Goal: Transaction & Acquisition: Purchase product/service

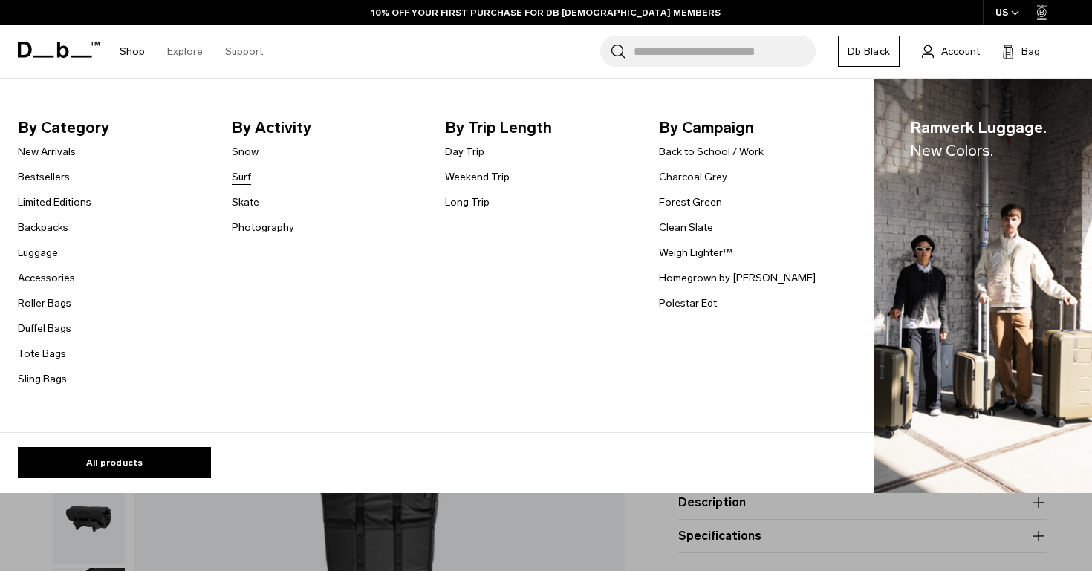
click at [243, 176] on link "Surf" at bounding box center [241, 177] width 19 height 16
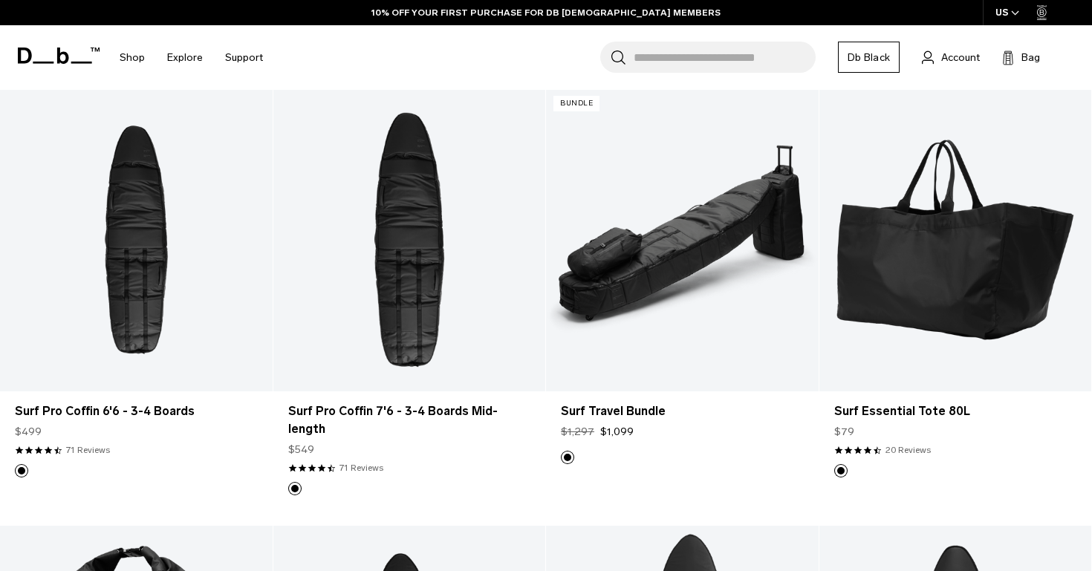
scroll to position [278, 0]
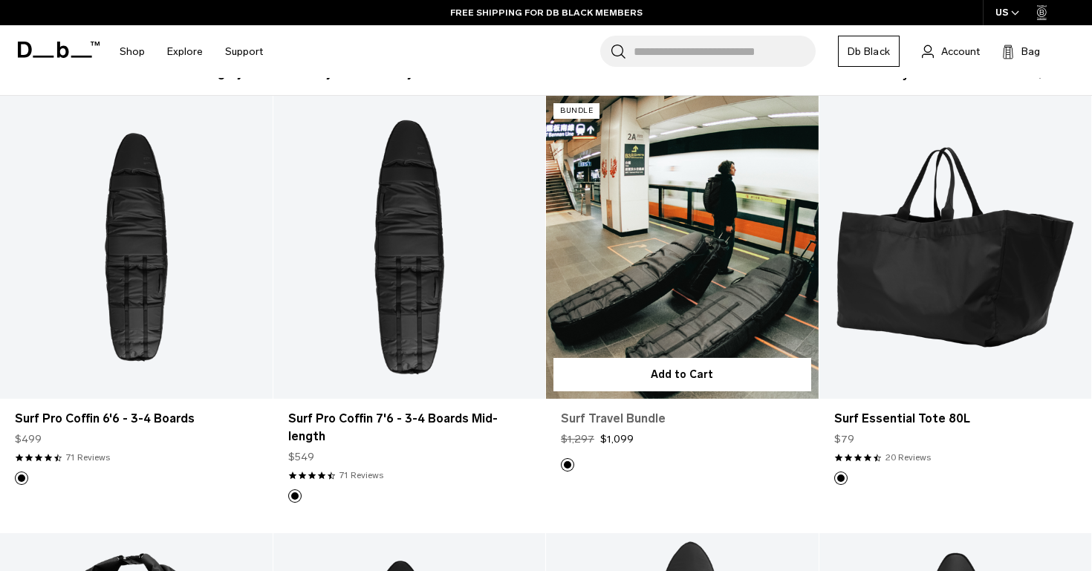
click at [627, 420] on link "Surf Travel Bundle" at bounding box center [682, 419] width 243 height 18
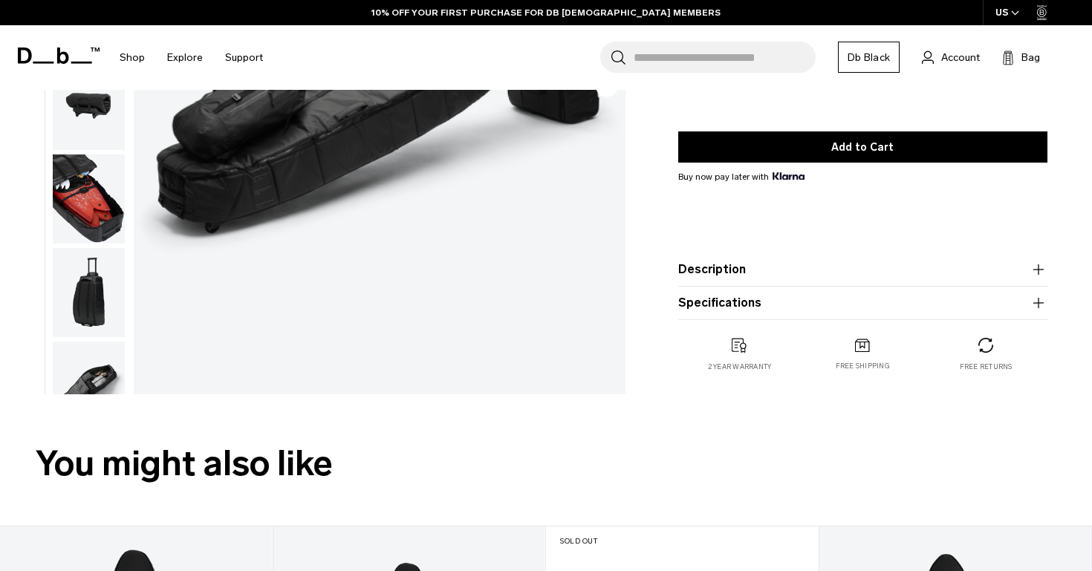
scroll to position [325, 0]
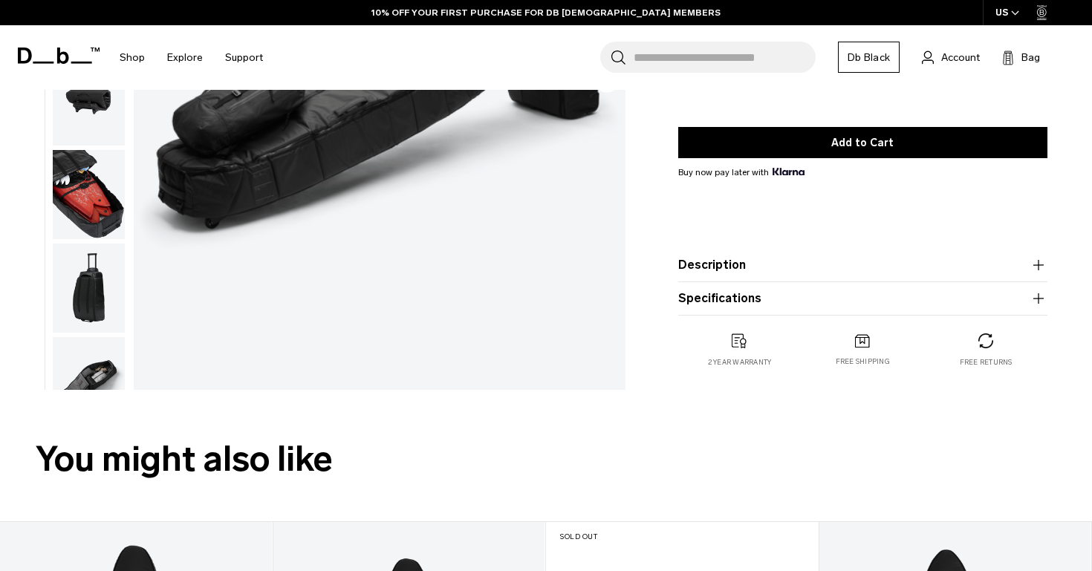
click at [765, 258] on button "Description" at bounding box center [862, 265] width 369 height 18
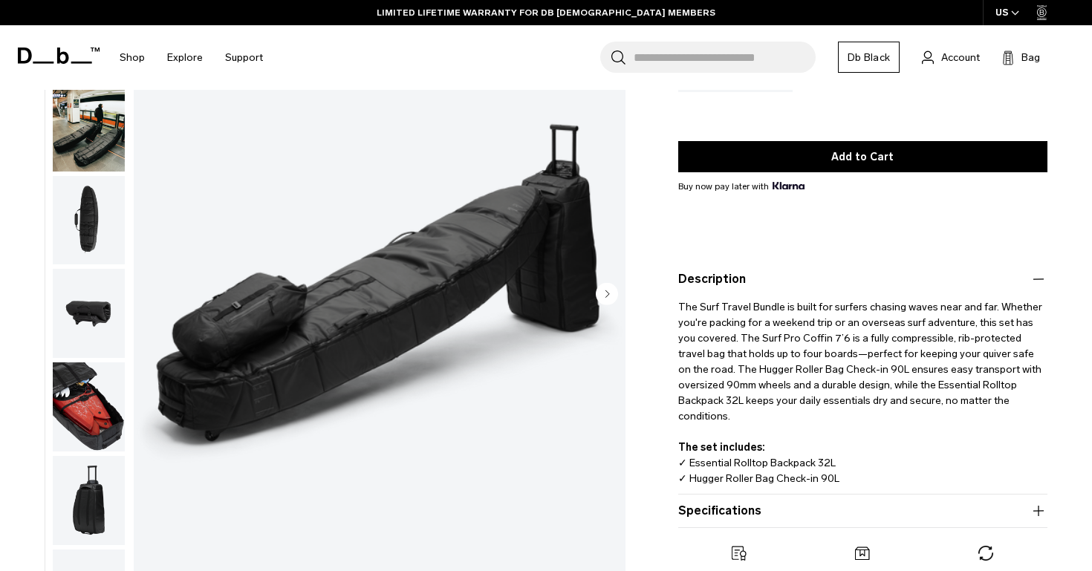
scroll to position [208, 0]
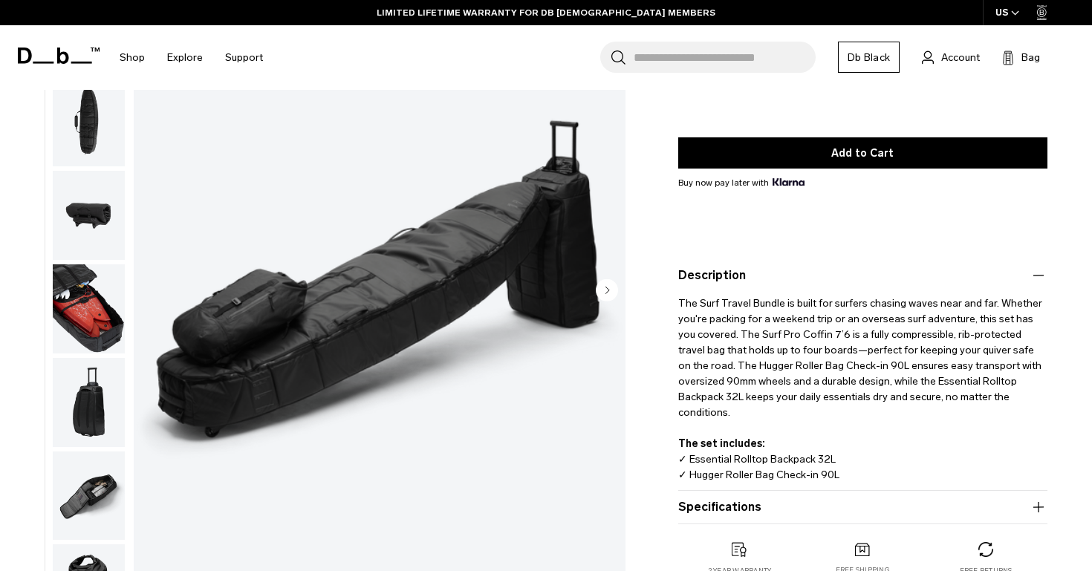
click at [91, 303] on img "button" at bounding box center [89, 308] width 72 height 89
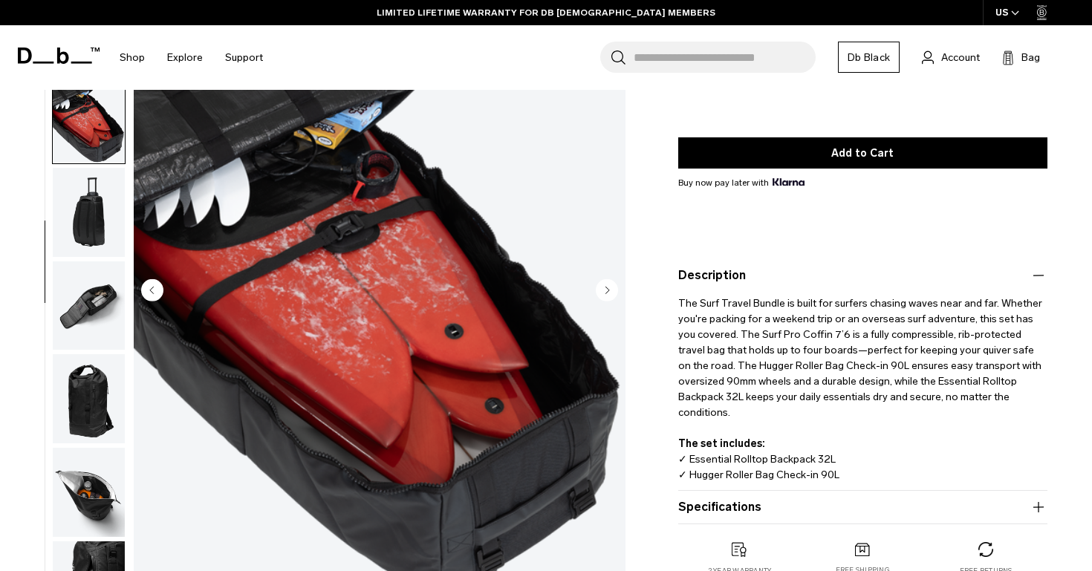
scroll to position [317, 0]
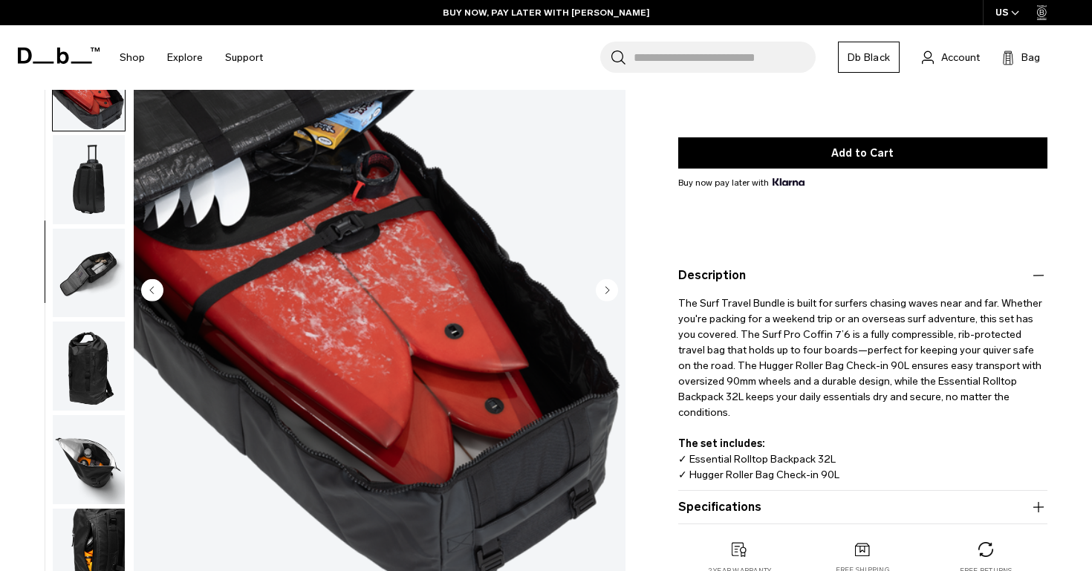
click at [74, 201] on img "button" at bounding box center [89, 179] width 72 height 89
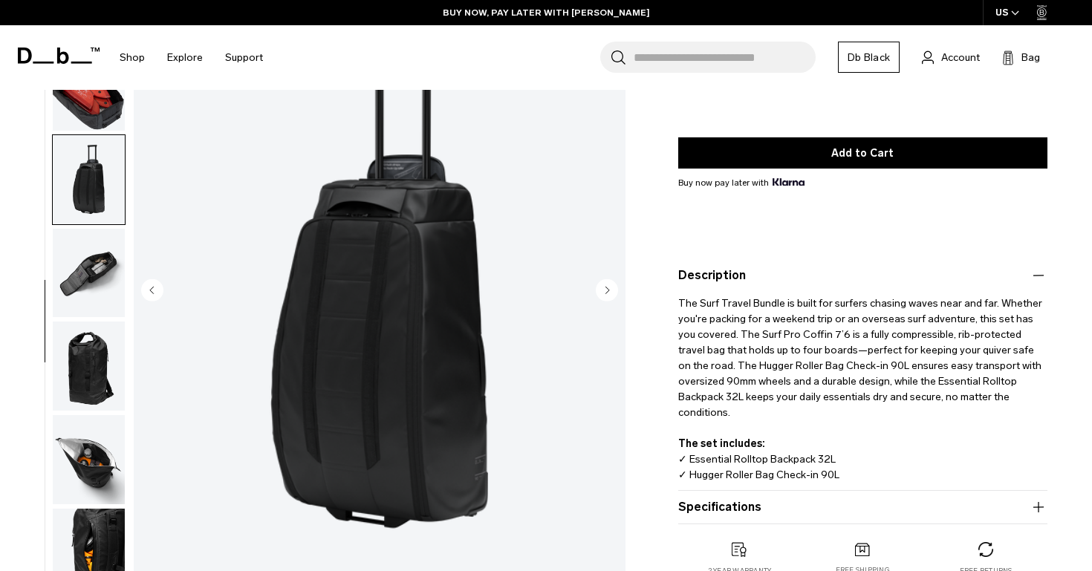
click at [93, 247] on img "button" at bounding box center [89, 273] width 72 height 89
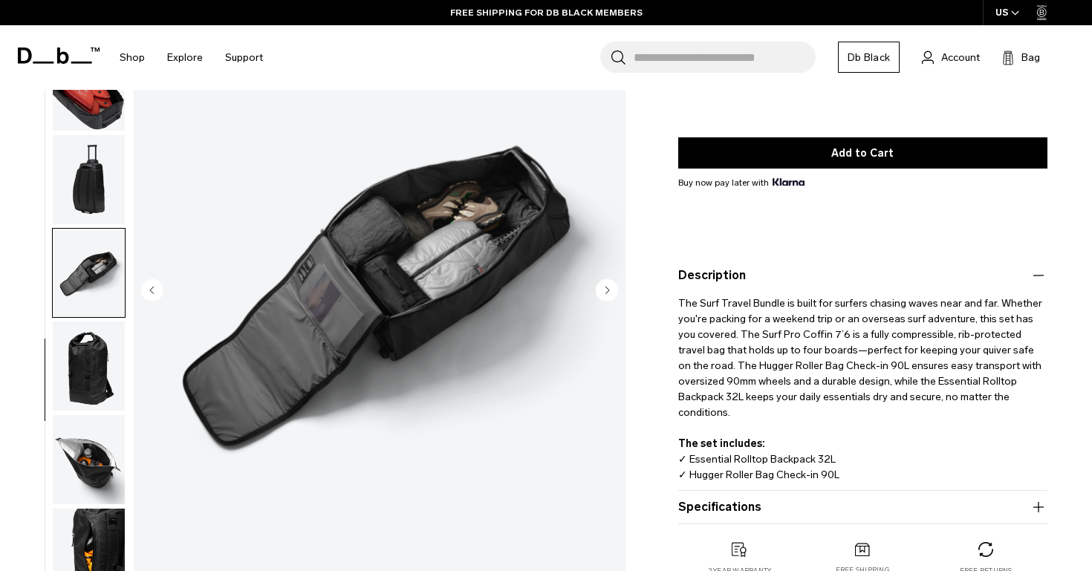
click at [98, 355] on img "button" at bounding box center [89, 366] width 72 height 89
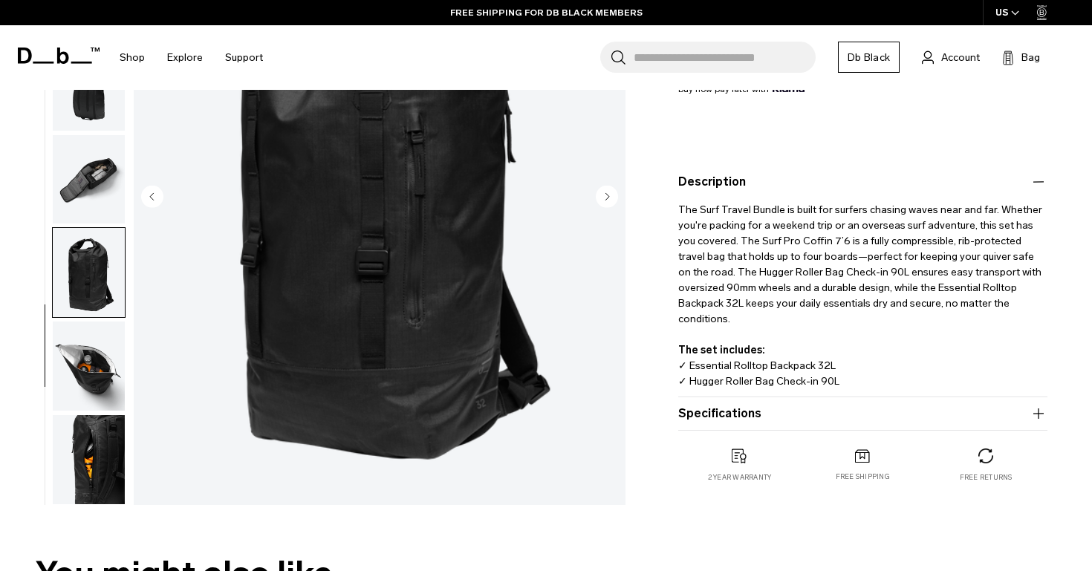
scroll to position [311, 0]
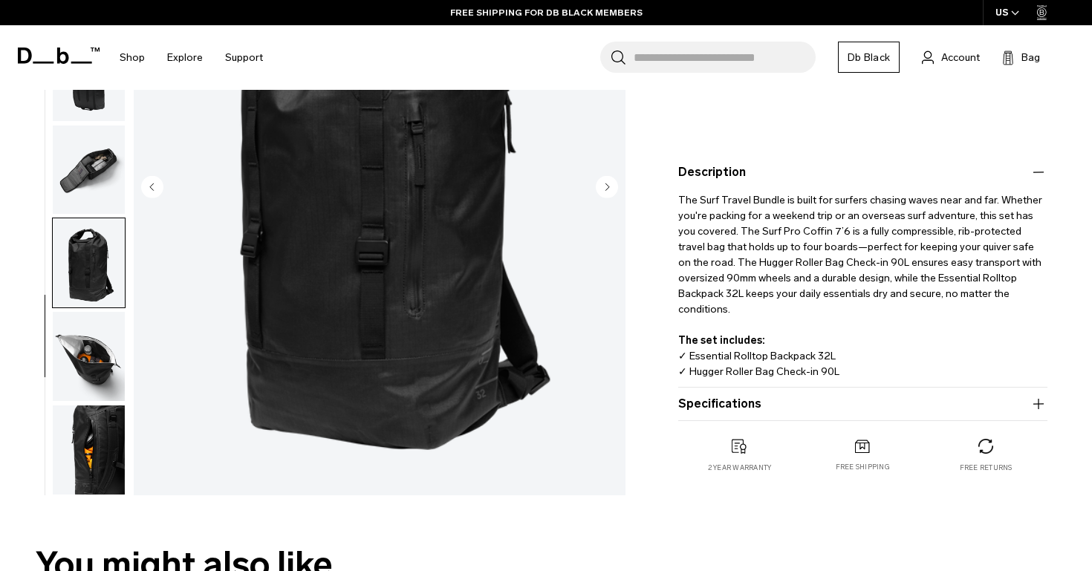
click at [98, 355] on img "button" at bounding box center [89, 356] width 72 height 89
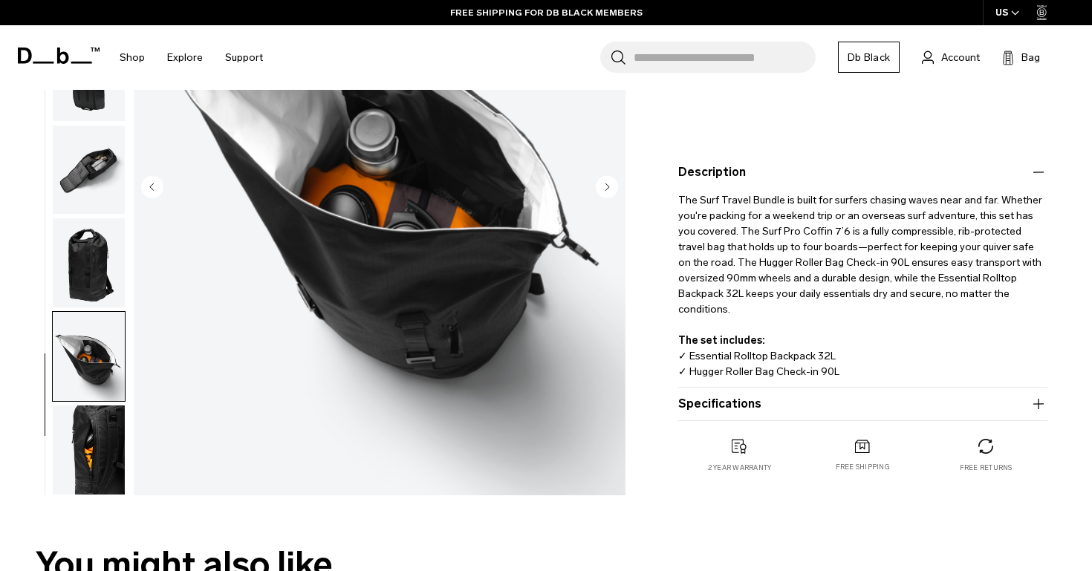
click at [108, 433] on img "button" at bounding box center [89, 450] width 72 height 89
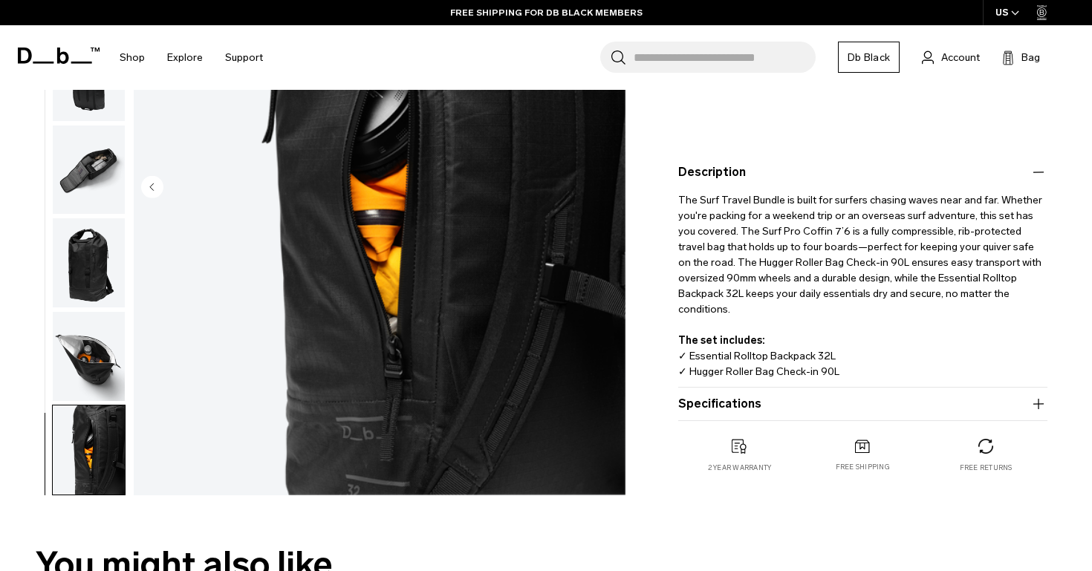
scroll to position [0, 0]
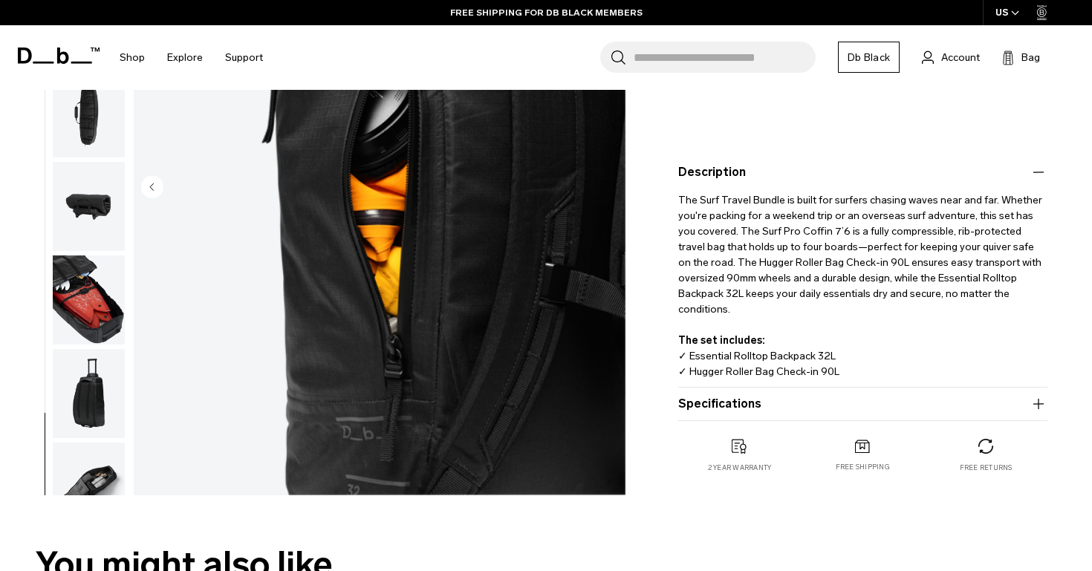
click at [91, 143] on img "button" at bounding box center [89, 112] width 72 height 89
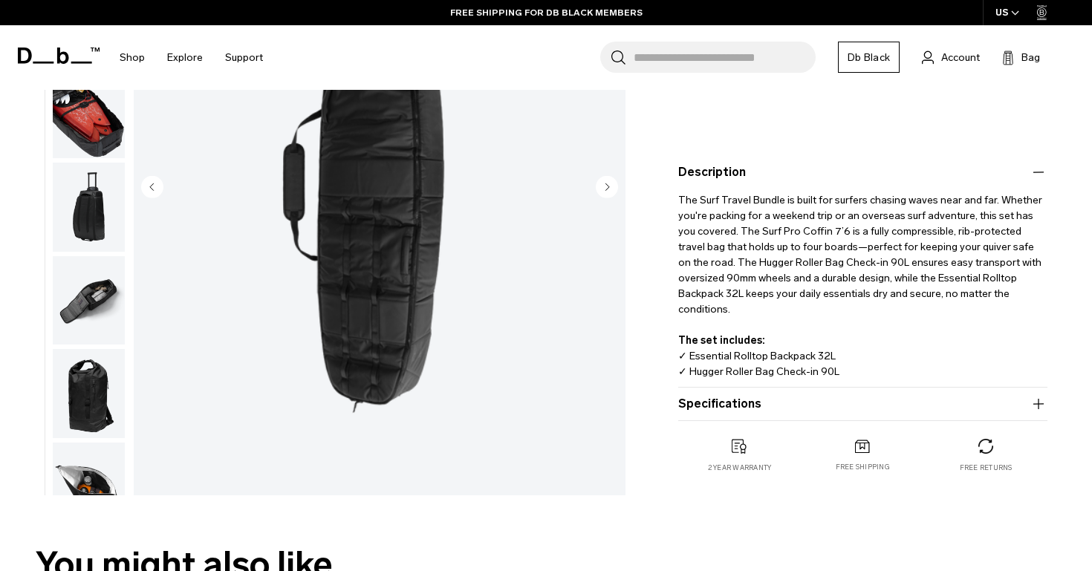
scroll to position [187, 0]
